Goal: Task Accomplishment & Management: Manage account settings

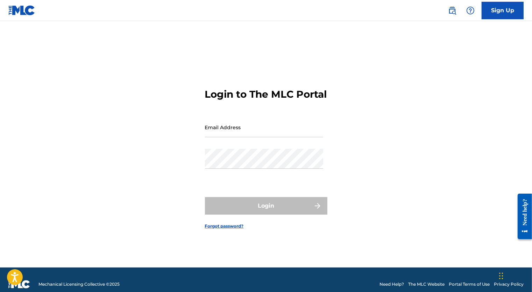
click at [232, 135] on input "Email Address" at bounding box center [264, 127] width 118 height 20
type input "[EMAIL_ADDRESS][PERSON_NAME][DOMAIN_NAME]"
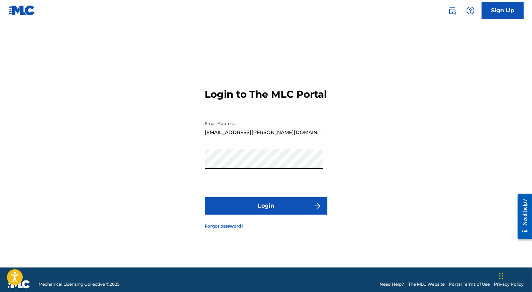
click at [205, 197] on button "Login" at bounding box center [266, 205] width 122 height 17
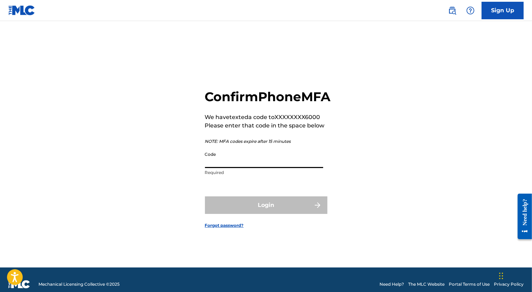
click at [225, 168] on input "Code" at bounding box center [264, 158] width 118 height 20
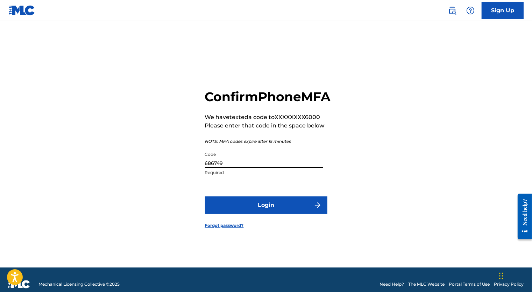
type input "686749"
click at [233, 214] on button "Login" at bounding box center [266, 204] width 122 height 17
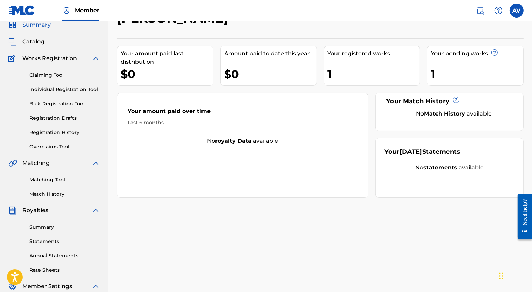
scroll to position [18, 0]
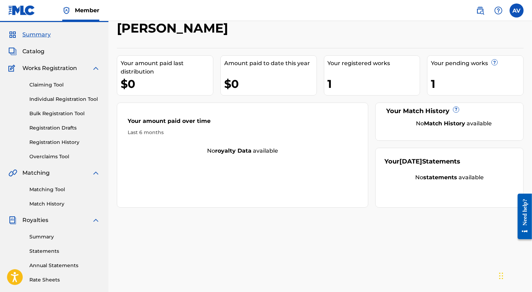
click at [67, 140] on link "Registration History" at bounding box center [64, 142] width 71 height 7
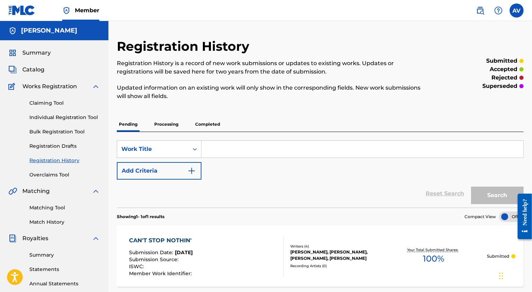
click at [247, 235] on div "CAN'T STOP NOTHIN' Submission Date : [DATE] Submission Source : ISWC : Member W…" at bounding box center [320, 255] width 407 height 61
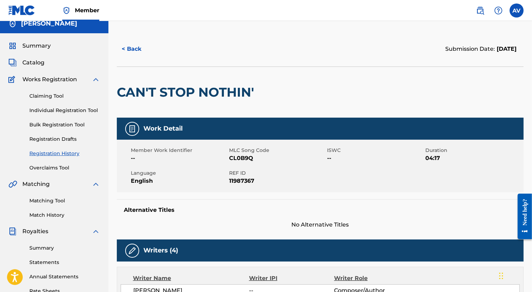
scroll to position [8, 0]
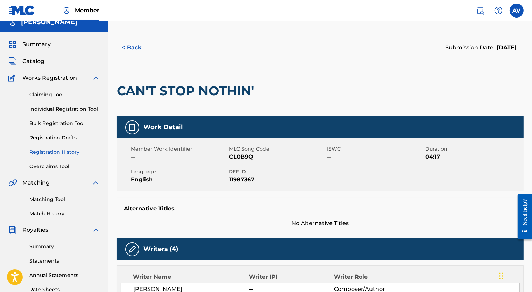
click at [31, 62] on span "Catalog" at bounding box center [33, 61] width 22 height 8
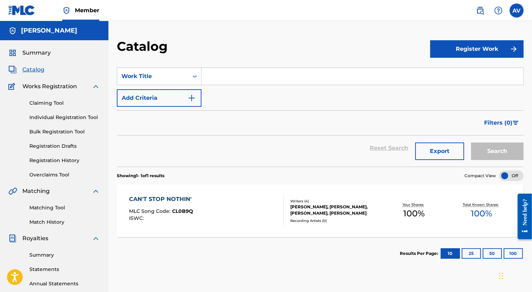
click at [293, 194] on div "CAN'T STOP NOTHIN' MLC Song Code : CL0B9Q ISWC : Writers ( 4 ) [PERSON_NAME], […" at bounding box center [320, 210] width 407 height 52
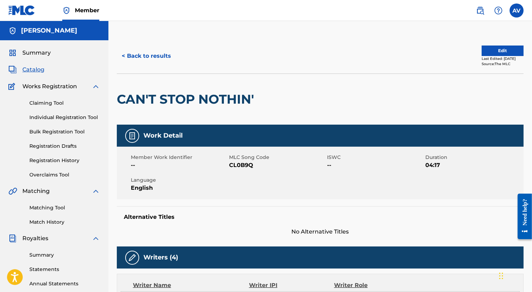
click at [500, 55] on button "Edit" at bounding box center [503, 50] width 42 height 10
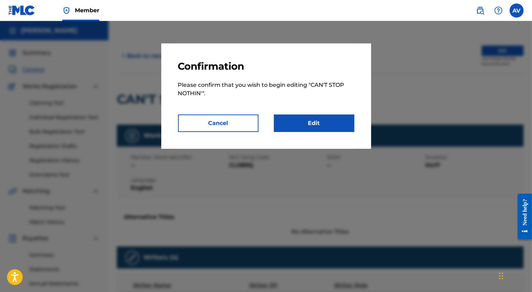
click at [298, 121] on link "Edit" at bounding box center [314, 122] width 80 height 17
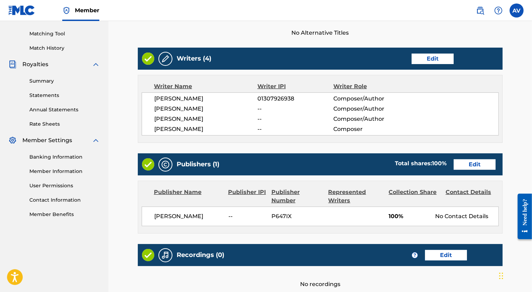
scroll to position [175, 0]
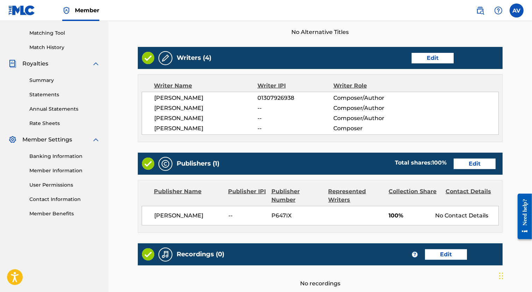
click at [426, 59] on link "Edit" at bounding box center [433, 58] width 42 height 10
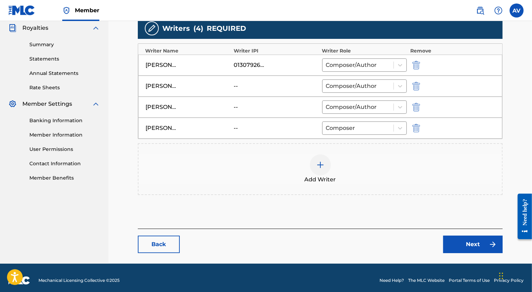
scroll to position [215, 0]
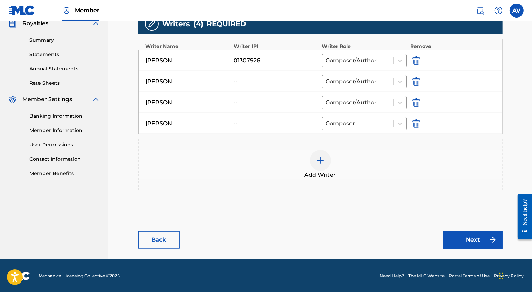
click at [464, 235] on link "Next" at bounding box center [472, 239] width 59 height 17
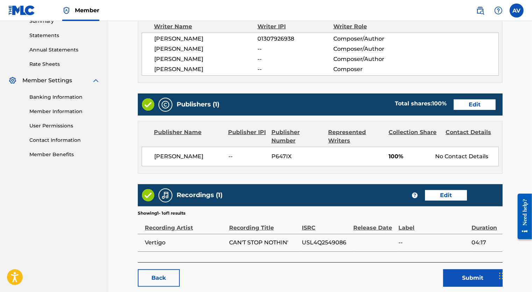
scroll to position [237, 0]
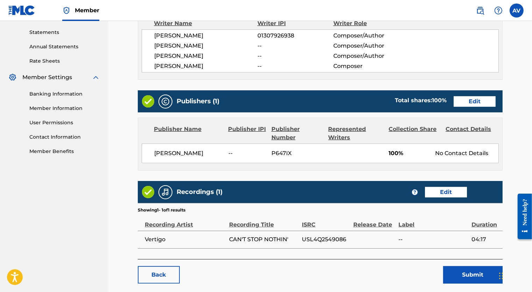
click at [467, 98] on link "Edit" at bounding box center [475, 101] width 42 height 10
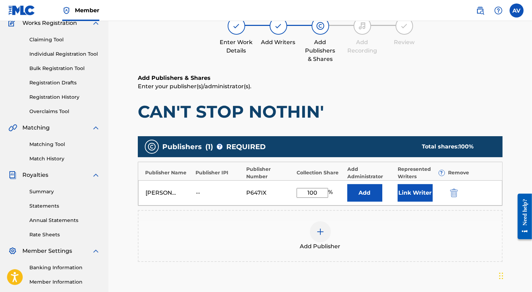
scroll to position [76, 0]
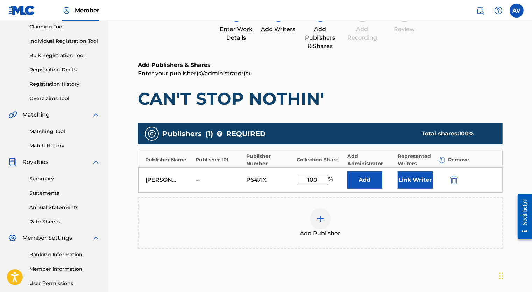
click at [318, 220] on img at bounding box center [320, 218] width 8 height 8
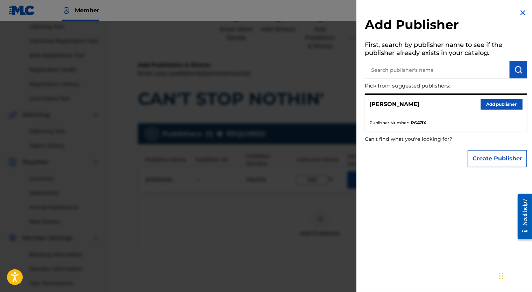
click at [379, 75] on input "text" at bounding box center [437, 69] width 145 height 17
type input "[PERSON_NAME]"
click at [520, 72] on button "submit" at bounding box center [518, 69] width 17 height 17
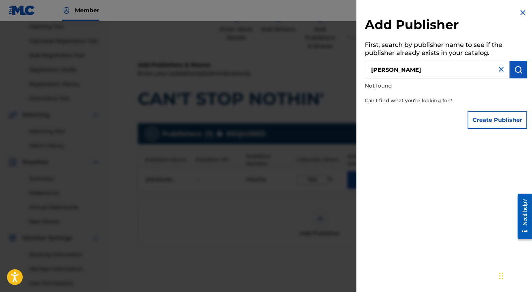
click at [523, 12] on img at bounding box center [523, 12] width 8 height 8
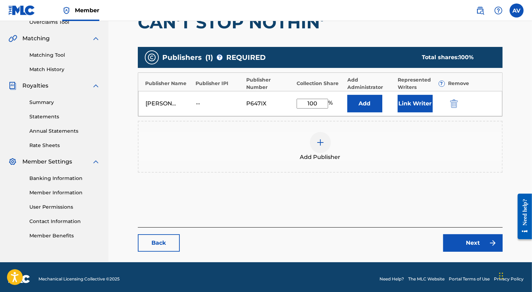
scroll to position [156, 0]
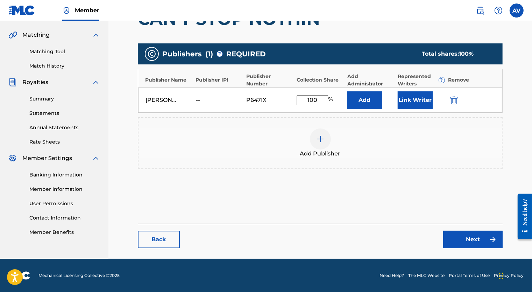
click at [174, 246] on link "Back" at bounding box center [159, 239] width 42 height 17
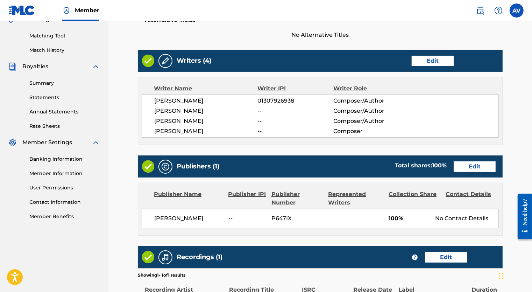
scroll to position [172, 0]
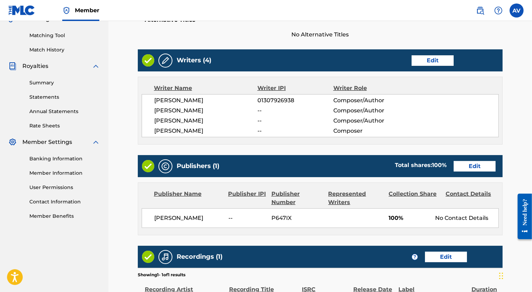
click at [483, 165] on link "Edit" at bounding box center [475, 166] width 42 height 10
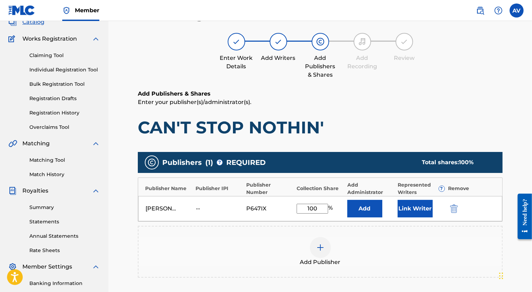
scroll to position [48, 0]
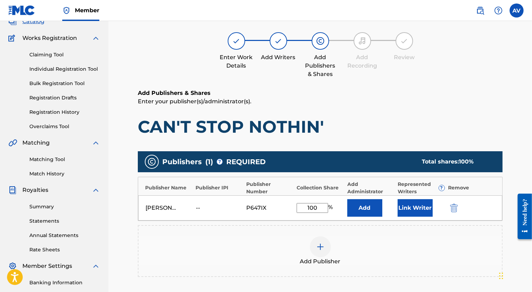
click at [410, 213] on button "Link Writer" at bounding box center [415, 207] width 35 height 17
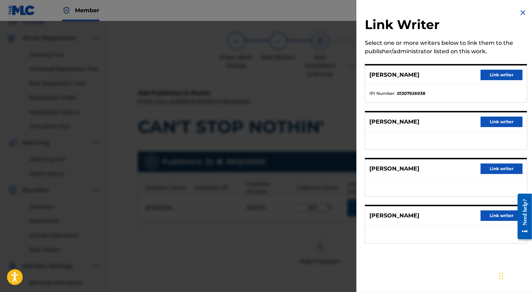
click at [490, 73] on button "Link writer" at bounding box center [502, 75] width 42 height 10
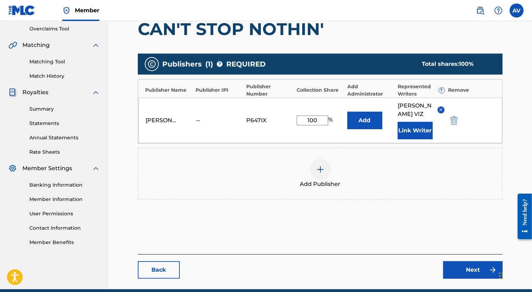
scroll to position [176, 0]
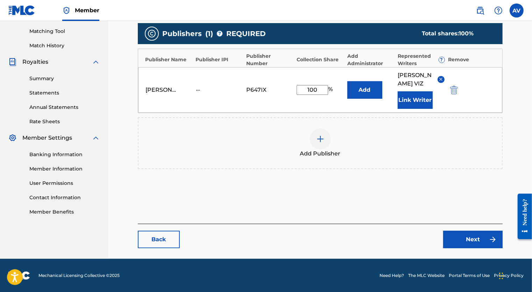
click at [475, 245] on link "Next" at bounding box center [472, 239] width 59 height 17
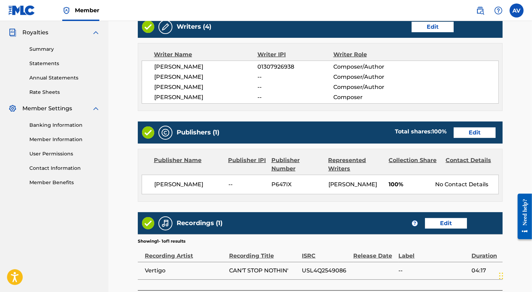
scroll to position [271, 0]
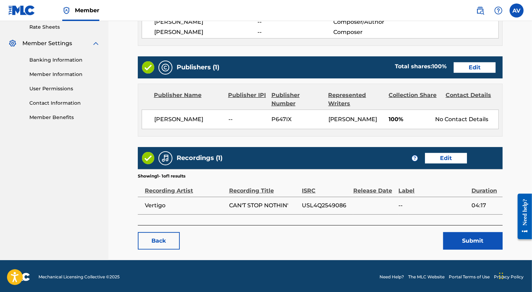
click at [451, 240] on button "Submit" at bounding box center [472, 240] width 59 height 17
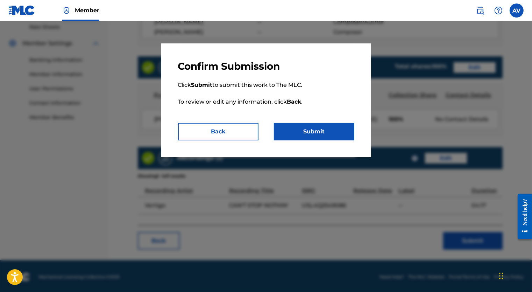
click at [341, 125] on button "Submit" at bounding box center [314, 131] width 80 height 17
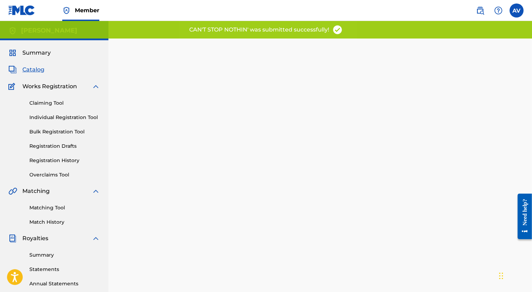
click at [511, 10] on label at bounding box center [517, 10] width 14 height 14
click at [517, 10] on input "AV [PERSON_NAME] [EMAIL_ADDRESS][PERSON_NAME][DOMAIN_NAME] Notification Prefere…" at bounding box center [517, 10] width 0 height 0
click at [453, 99] on p "Log out" at bounding box center [449, 99] width 16 height 6
click at [517, 10] on input "AV [PERSON_NAME] [EMAIL_ADDRESS][PERSON_NAME][DOMAIN_NAME] Notification Prefere…" at bounding box center [517, 10] width 0 height 0
